Goal: Transaction & Acquisition: Book appointment/travel/reservation

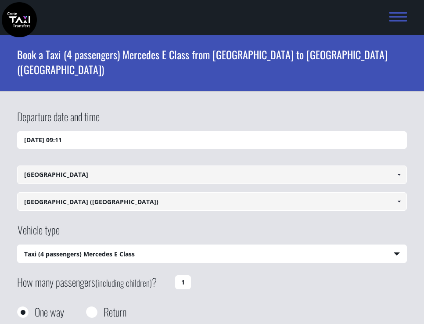
select select "540"
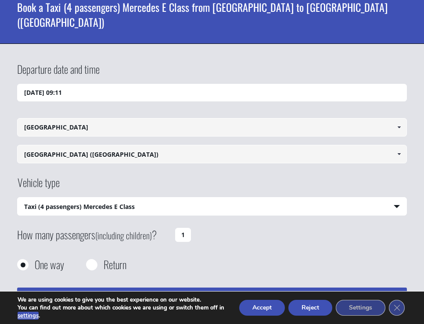
scroll to position [84, 0]
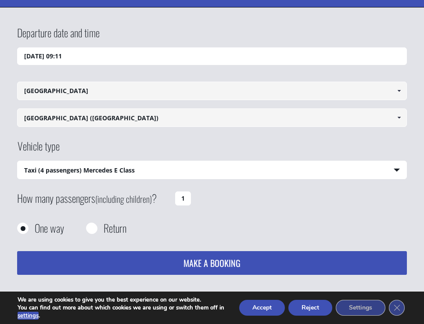
click at [188, 169] on select "Select vehicle type Taxi (4 passengers) Mercedes E Class Mini Van (7 passengers…" at bounding box center [212, 170] width 389 height 18
click at [18, 161] on select "Select vehicle type Taxi (4 passengers) Mercedes E Class Mini Van (7 passengers…" at bounding box center [212, 170] width 389 height 18
click at [115, 226] on label "Return" at bounding box center [115, 228] width 23 height 11
click at [97, 226] on input "Return" at bounding box center [91, 229] width 11 height 11
radio input "true"
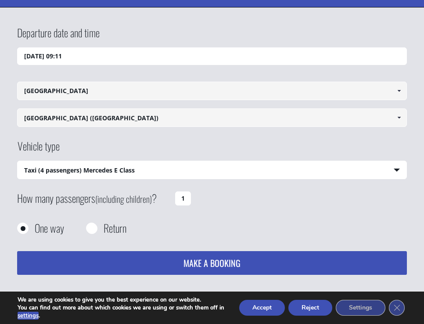
type input "[GEOGRAPHIC_DATA] ([GEOGRAPHIC_DATA])"
type input "[GEOGRAPHIC_DATA]"
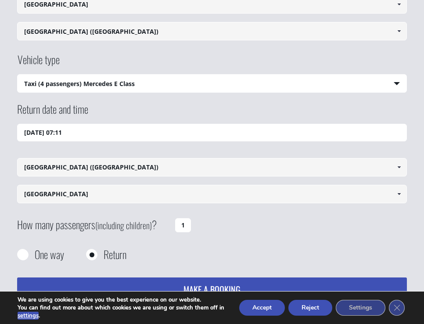
scroll to position [226, 0]
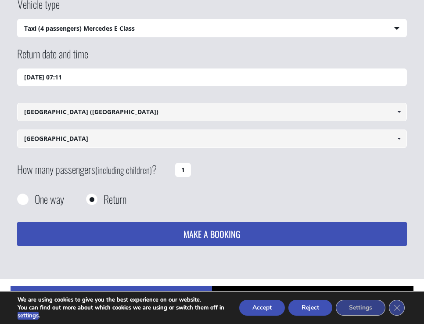
click at [191, 73] on input "[DATE] 07:11" at bounding box center [212, 78] width 390 height 18
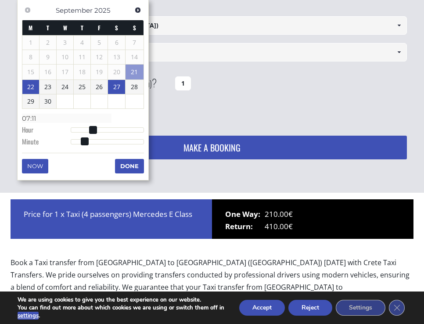
scroll to position [314, 0]
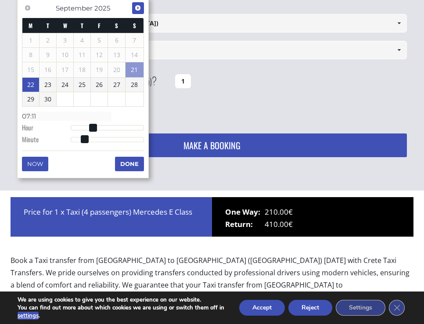
click at [140, 11] on span "Next" at bounding box center [137, 7] width 7 height 7
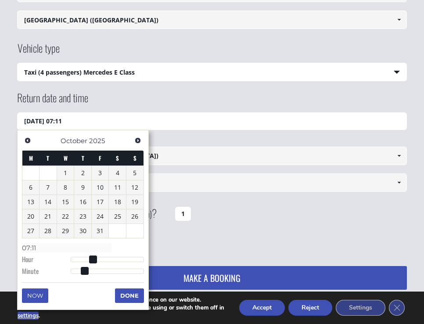
scroll to position [184, 0]
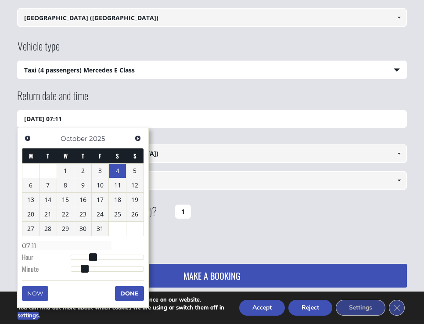
click at [116, 173] on link "4" at bounding box center [117, 171] width 17 height 14
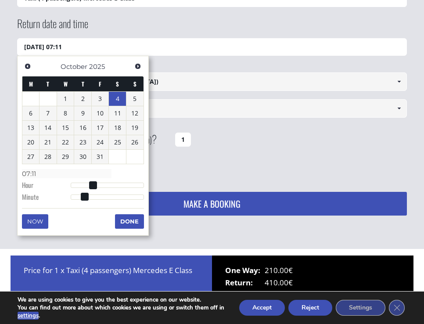
scroll to position [259, 0]
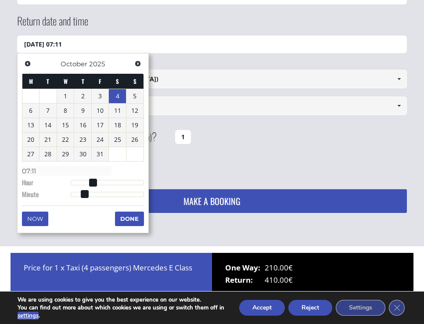
type input "[DATE] 08:11"
type input "08:11"
type input "[DATE] 09:11"
type input "09:11"
type input "[DATE] 10:11"
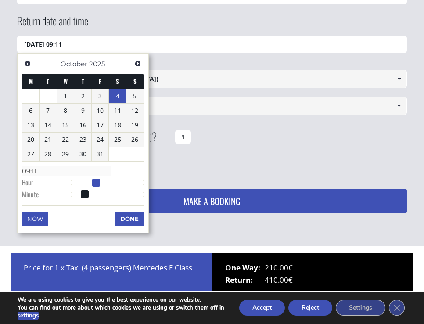
type input "10:11"
type input "[DATE] 11:11"
type input "11:11"
type input "[DATE] 12:11"
type input "12:11"
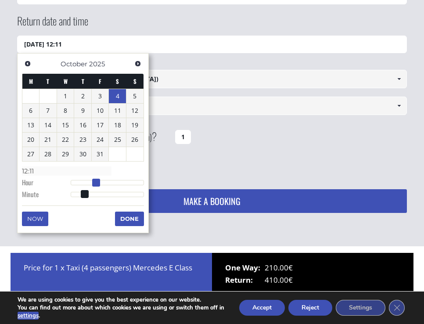
type input "[DATE] 13:11"
type input "13:11"
type input "[DATE] 14:11"
type input "14:11"
drag, startPoint x: 92, startPoint y: 183, endPoint x: 115, endPoint y: 186, distance: 23.9
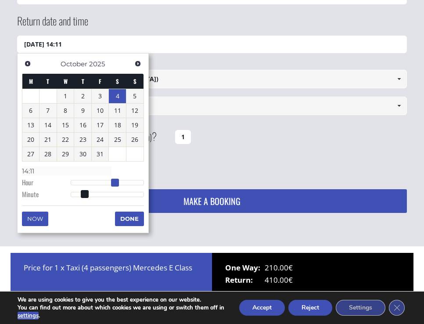
click at [115, 186] on span at bounding box center [115, 183] width 8 height 8
click at [121, 218] on button "Done" at bounding box center [129, 219] width 29 height 14
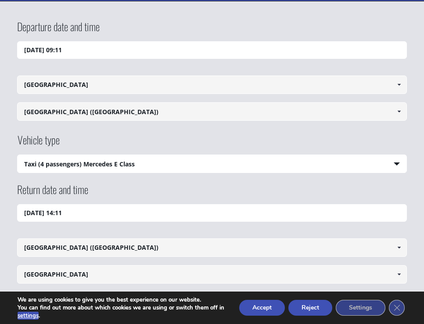
click at [125, 46] on input "[DATE] 09:11" at bounding box center [212, 50] width 390 height 18
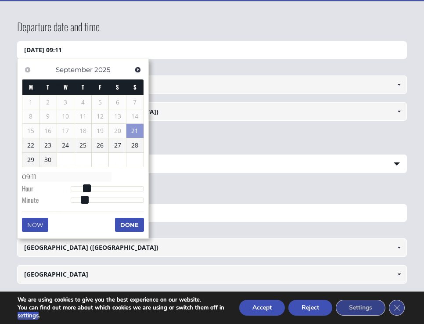
scroll to position [131, 0]
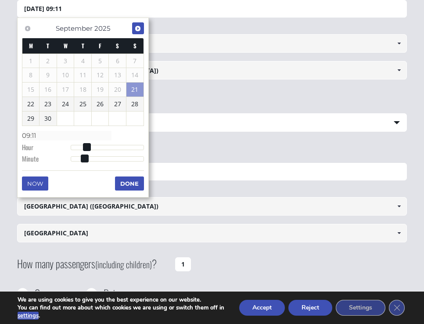
click at [140, 30] on span "Next" at bounding box center [137, 28] width 7 height 7
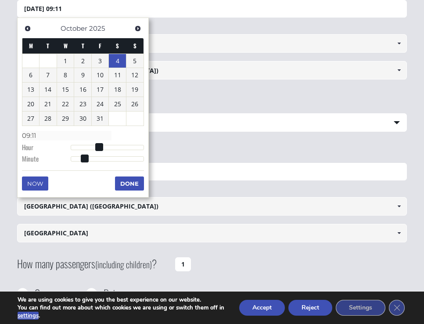
click at [115, 62] on link "4" at bounding box center [117, 61] width 17 height 14
type input "[DATE] 01:00"
type input "01:00"
type input "[DATE] 02:00"
type input "02:00"
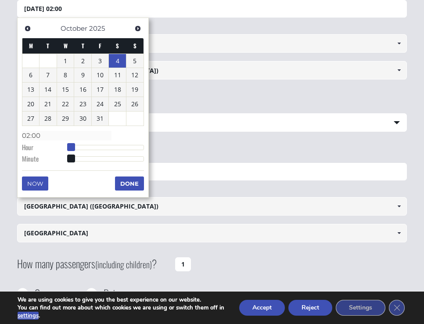
type input "[DATE] 04:00"
type input "04:00"
type input "[DATE] 06:00"
type input "06:00"
type input "[DATE] 07:00"
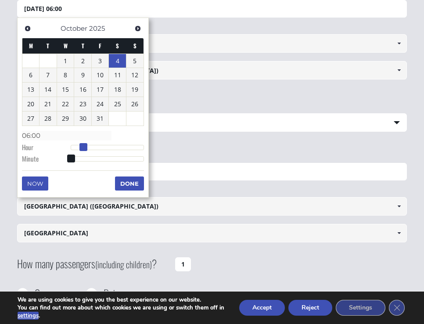
type input "07:00"
type input "[DATE] 08:00"
type input "08:00"
type input "[DATE] 09:00"
type input "09:00"
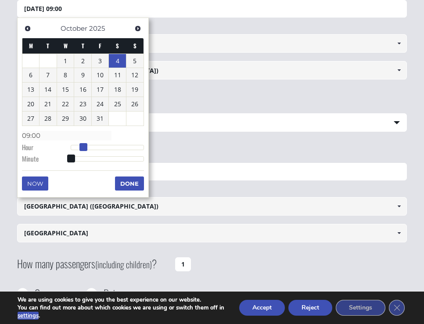
type input "[DATE] 10:00"
type input "10:00"
type input "[DATE] 11:00"
type input "11:00"
type input "[DATE] 12:00"
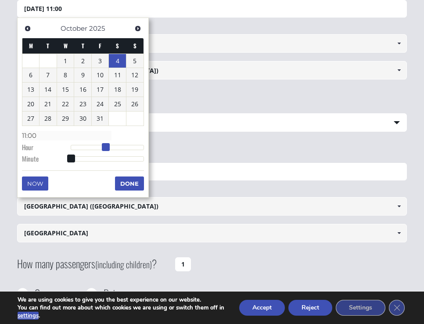
type input "12:00"
type input "[DATE] 13:00"
type input "13:00"
type input "[DATE] 14:00"
type input "14:00"
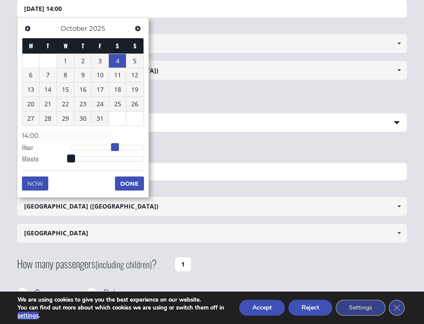
drag, startPoint x: 71, startPoint y: 145, endPoint x: 114, endPoint y: 148, distance: 43.1
click at [114, 148] on span at bounding box center [115, 147] width 8 height 8
click at [123, 177] on button "Done" at bounding box center [129, 184] width 29 height 14
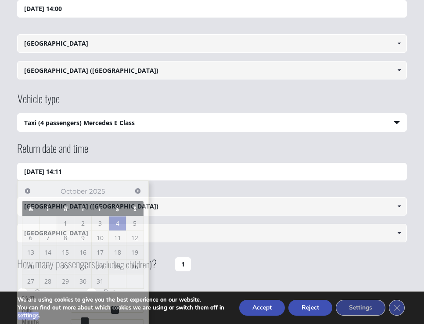
click at [119, 167] on input "[DATE] 14:11" at bounding box center [212, 172] width 390 height 18
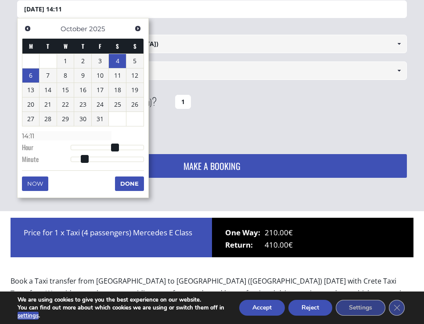
click at [34, 75] on link "6" at bounding box center [30, 76] width 17 height 14
type input "[DATE] 15:11"
type input "15:11"
type input "[DATE] 16:11"
type input "16:11"
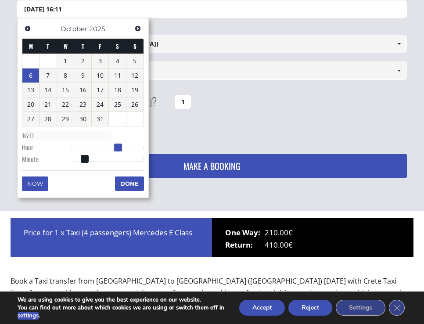
type input "[DATE] 17:11"
type input "17:11"
drag, startPoint x: 112, startPoint y: 147, endPoint x: 123, endPoint y: 148, distance: 10.2
click at [123, 148] on span at bounding box center [125, 148] width 8 height 8
click at [131, 180] on button "Done" at bounding box center [129, 184] width 29 height 14
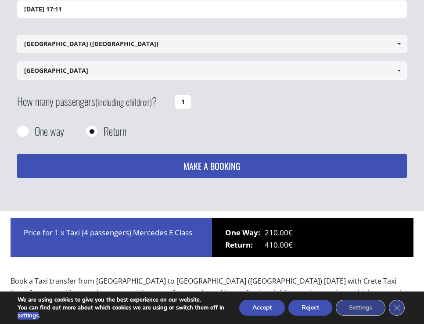
click at [146, 163] on button "MAKE A BOOKING" at bounding box center [212, 166] width 390 height 24
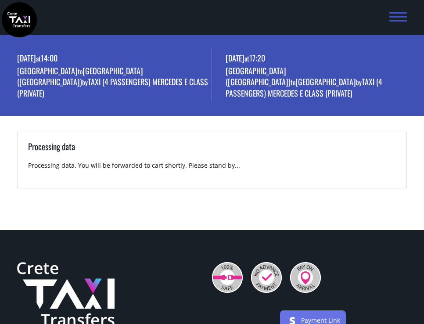
scroll to position [35, 0]
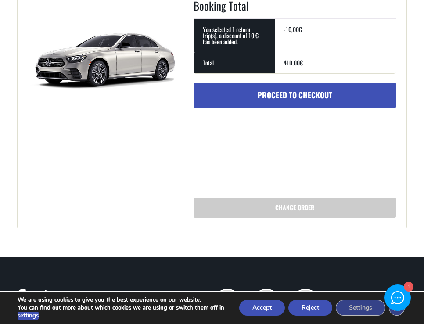
scroll to position [285, 0]
